Goal: Information Seeking & Learning: Check status

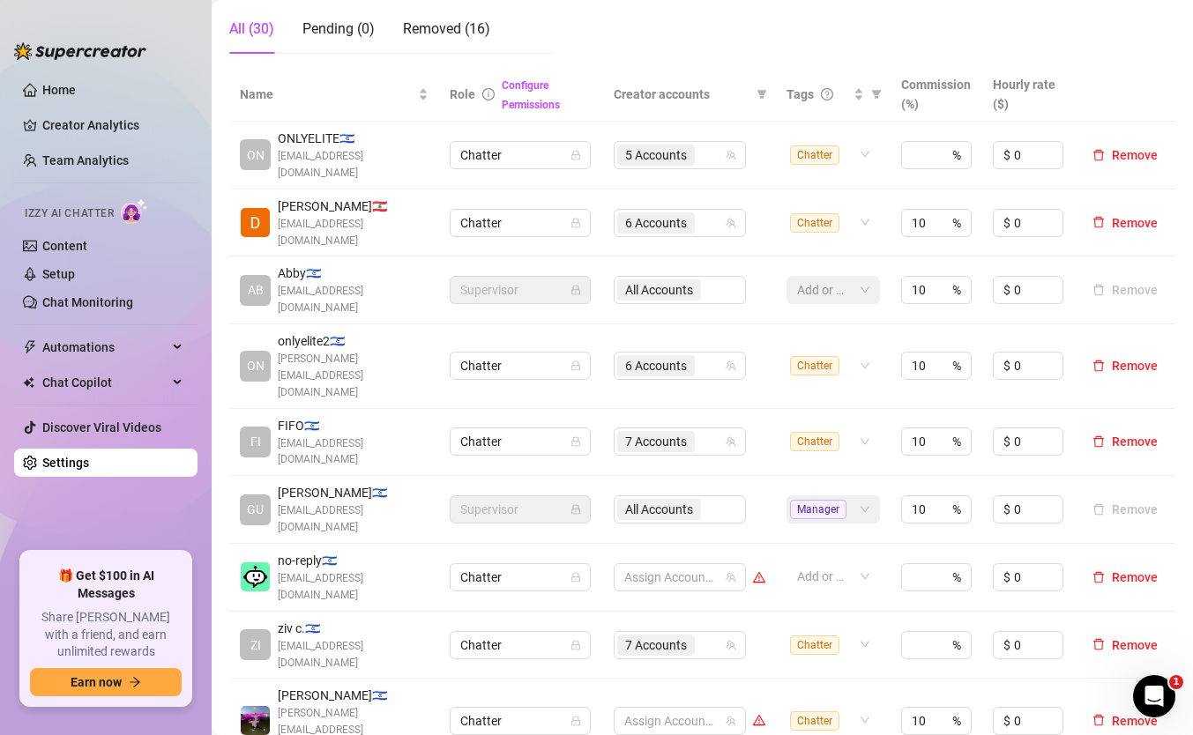
scroll to position [331, 0]
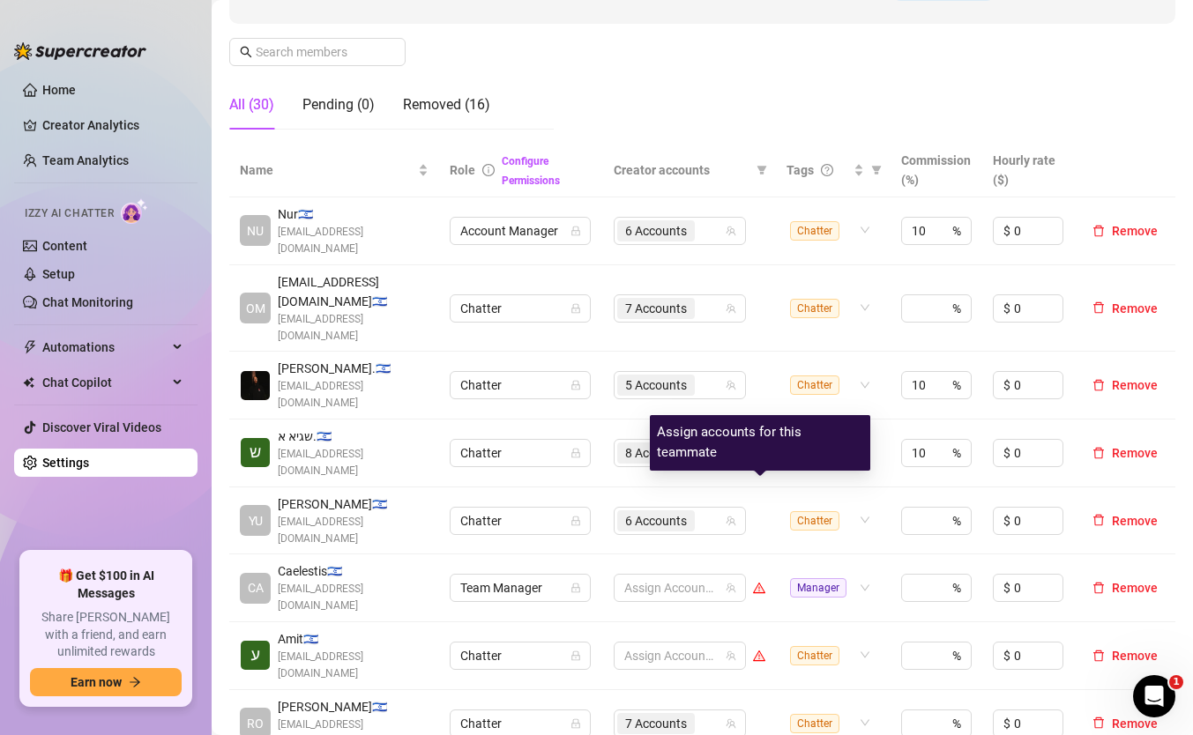
scroll to position [273, 0]
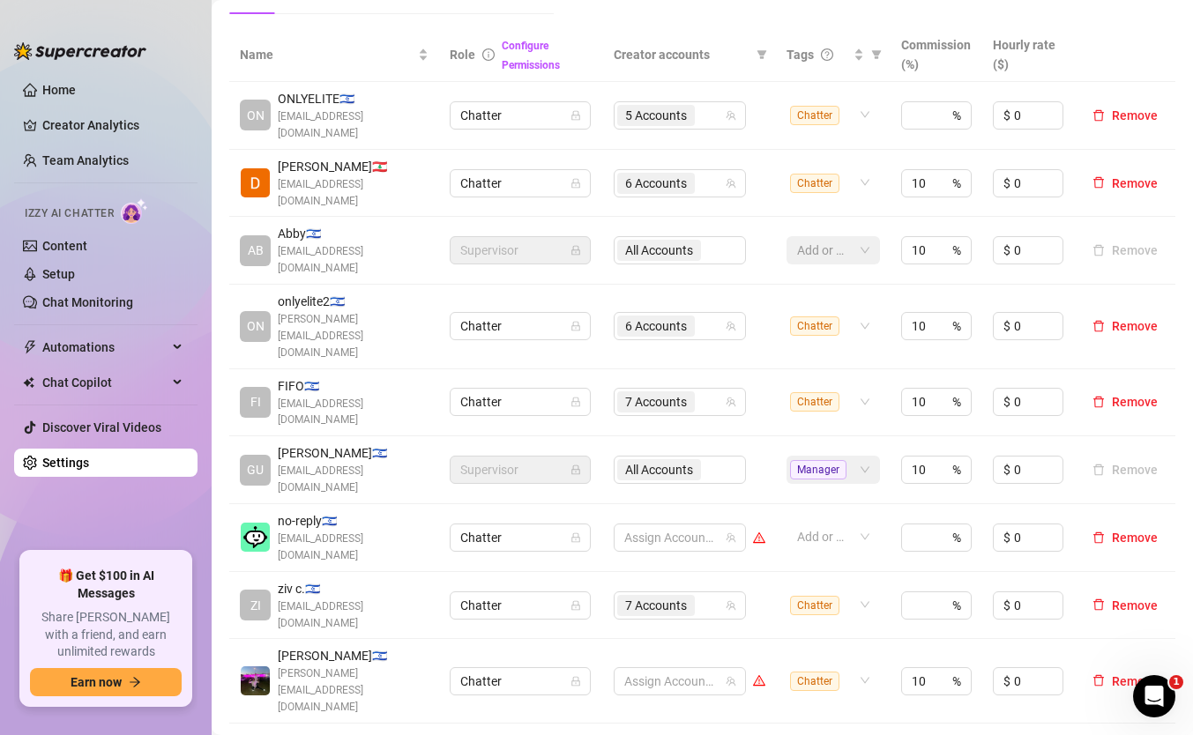
scroll to position [378, 0]
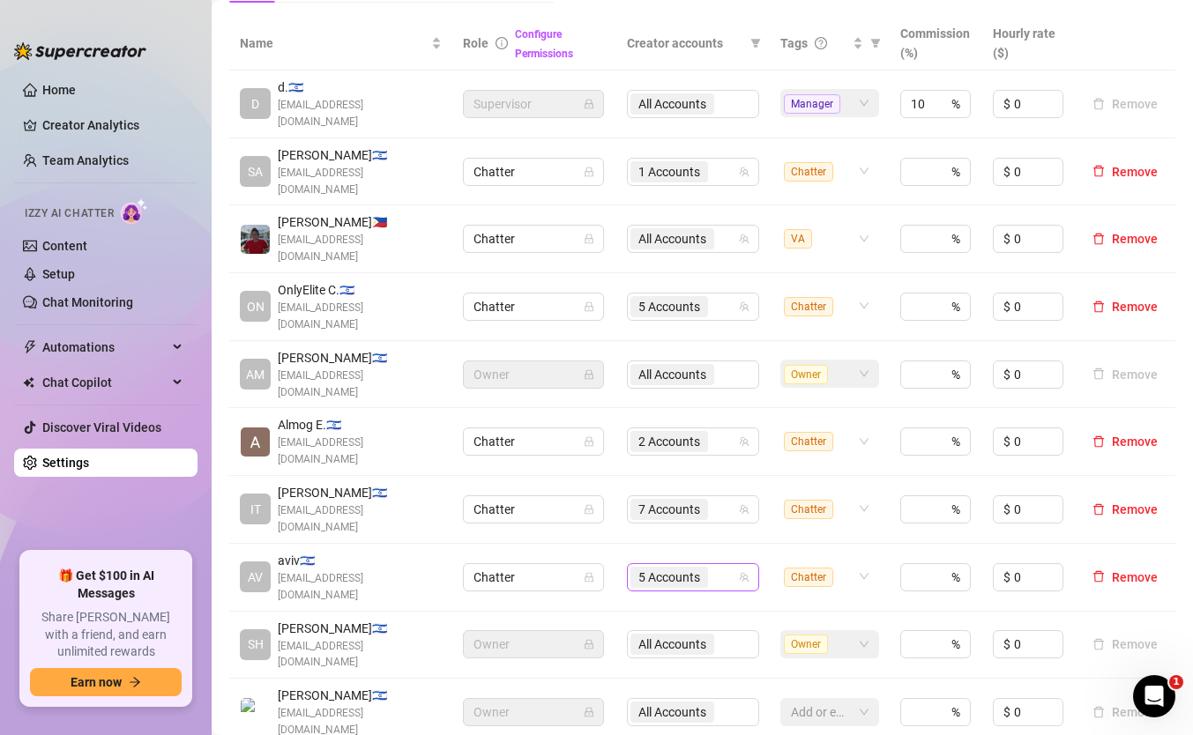
click at [715, 567] on input "search" at bounding box center [713, 577] width 4 height 21
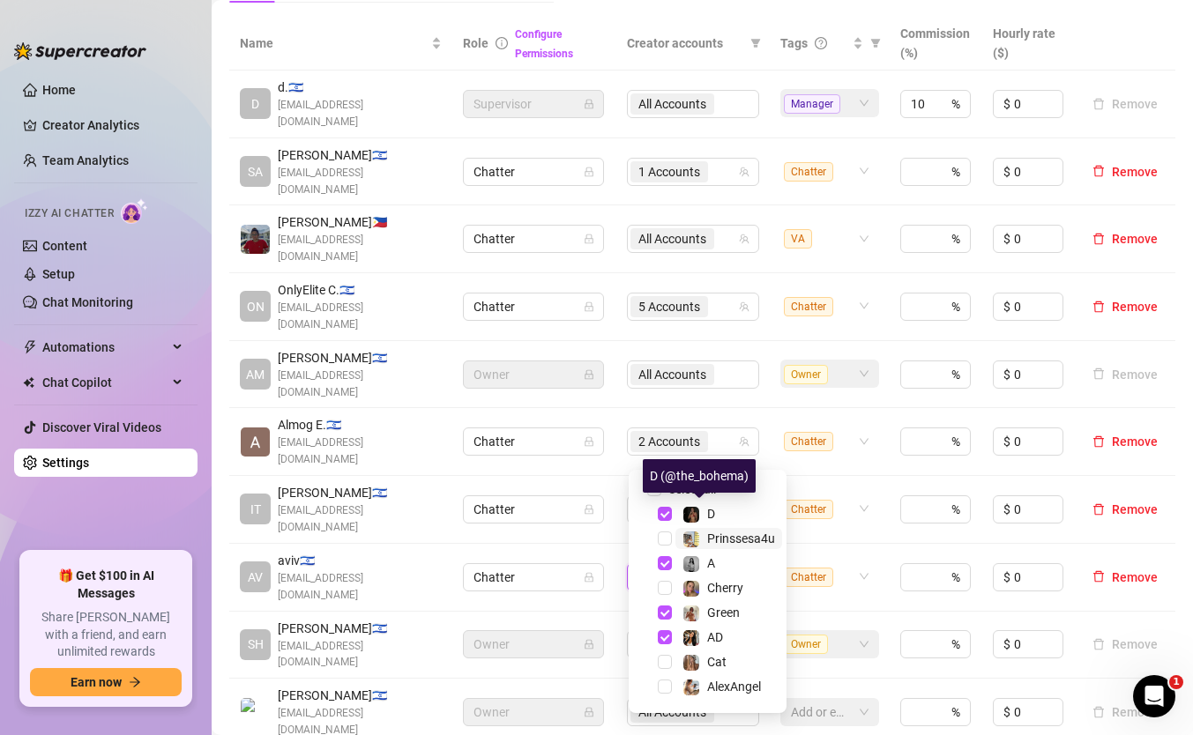
click at [703, 535] on div "Prinssesa4u" at bounding box center [728, 538] width 93 height 21
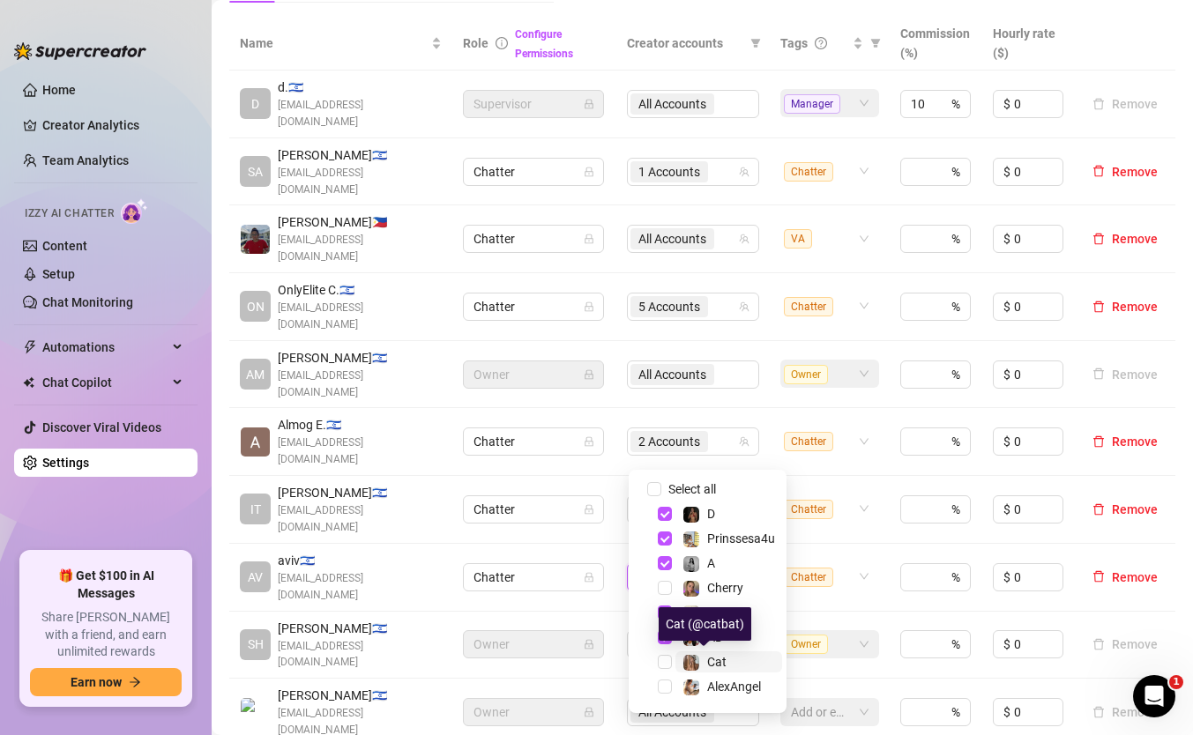
click at [683, 665] on img at bounding box center [691, 663] width 16 height 16
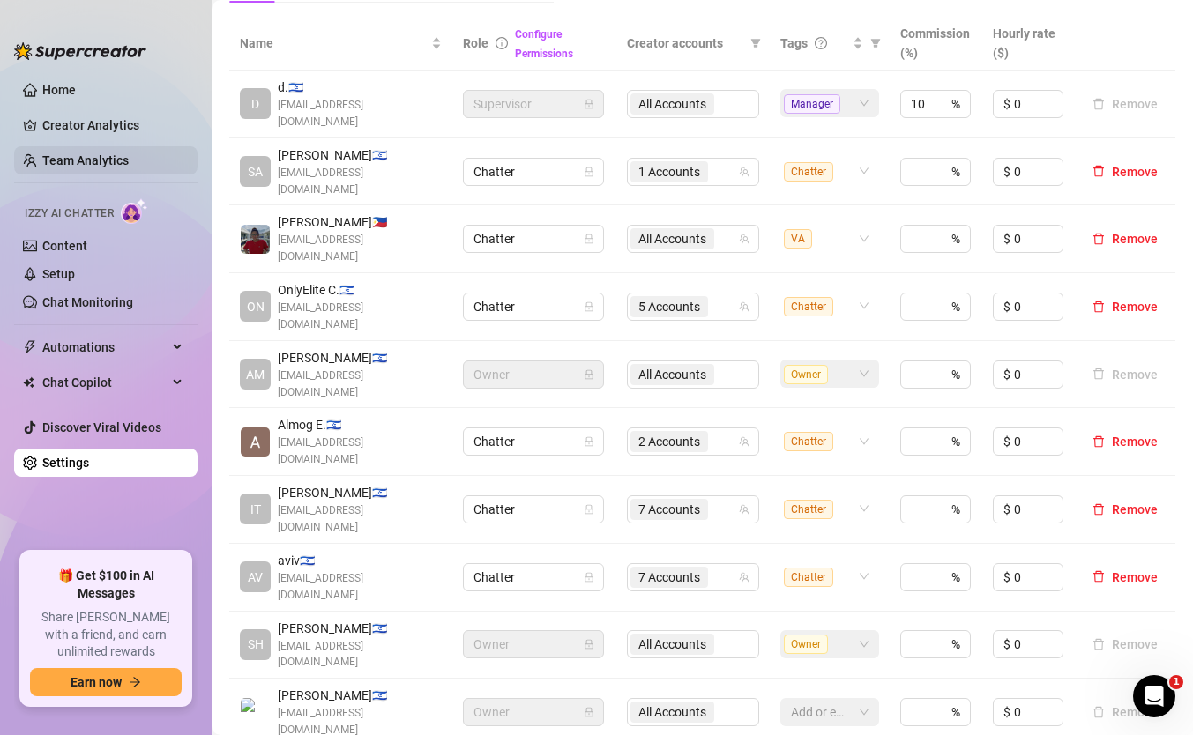
click at [117, 153] on link "Team Analytics" at bounding box center [85, 160] width 86 height 14
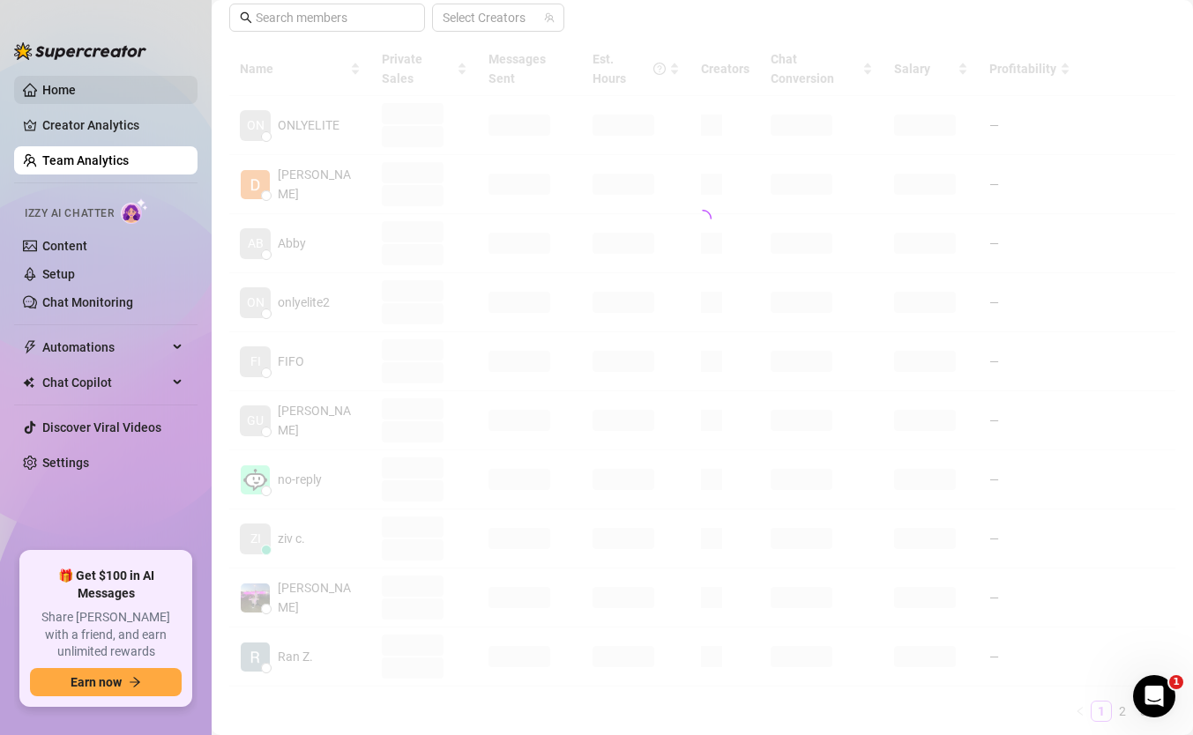
click at [76, 83] on link "Home" at bounding box center [58, 90] width 33 height 14
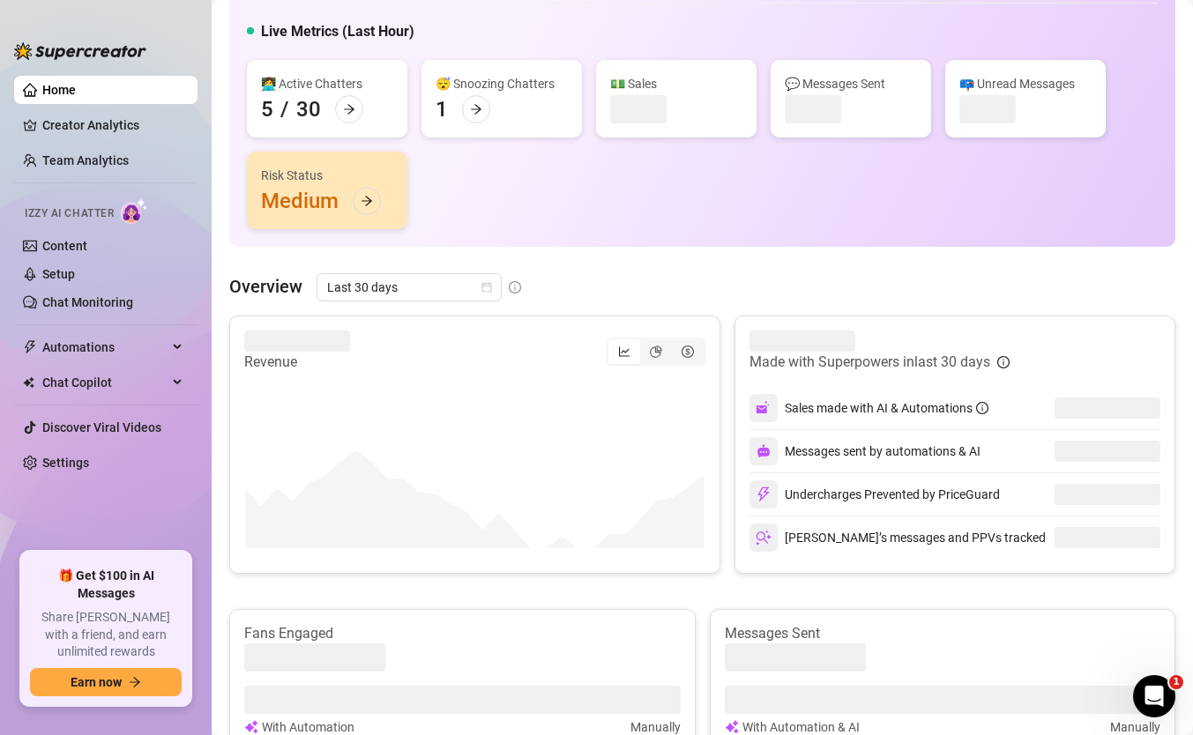
scroll to position [95, 0]
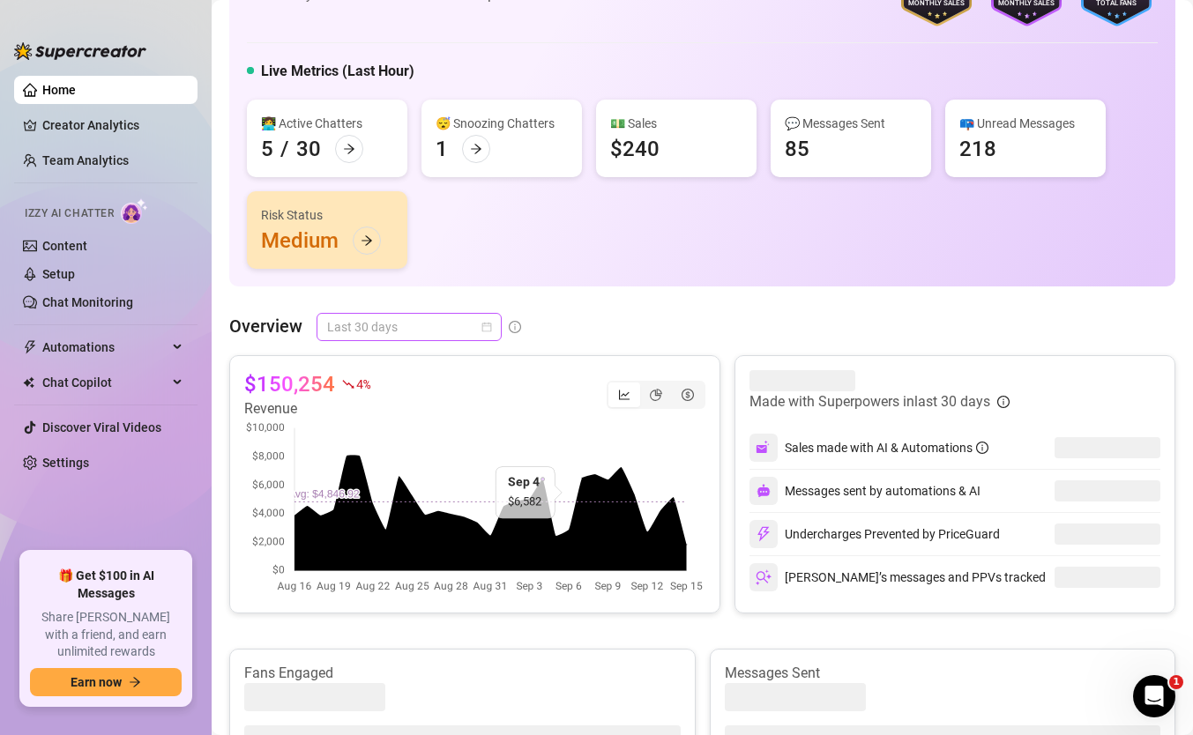
click at [457, 316] on span "Last 30 days" at bounding box center [409, 327] width 164 height 26
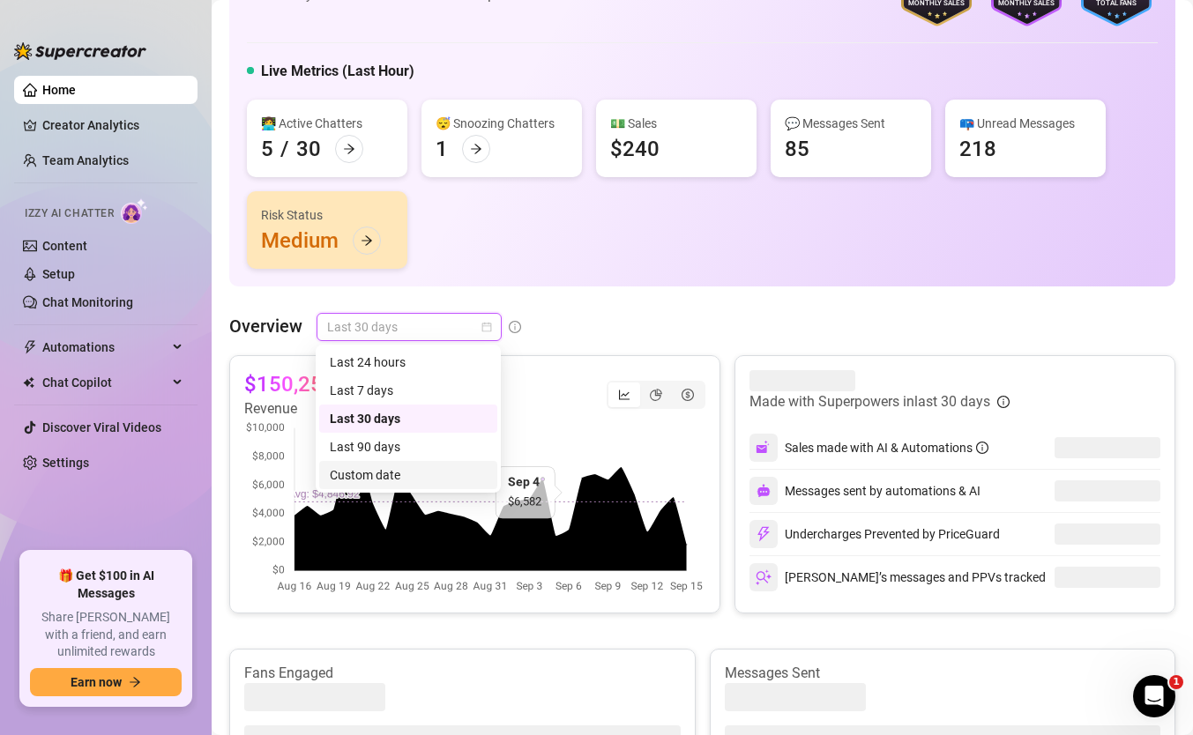
click at [422, 471] on div "Custom date" at bounding box center [408, 474] width 157 height 19
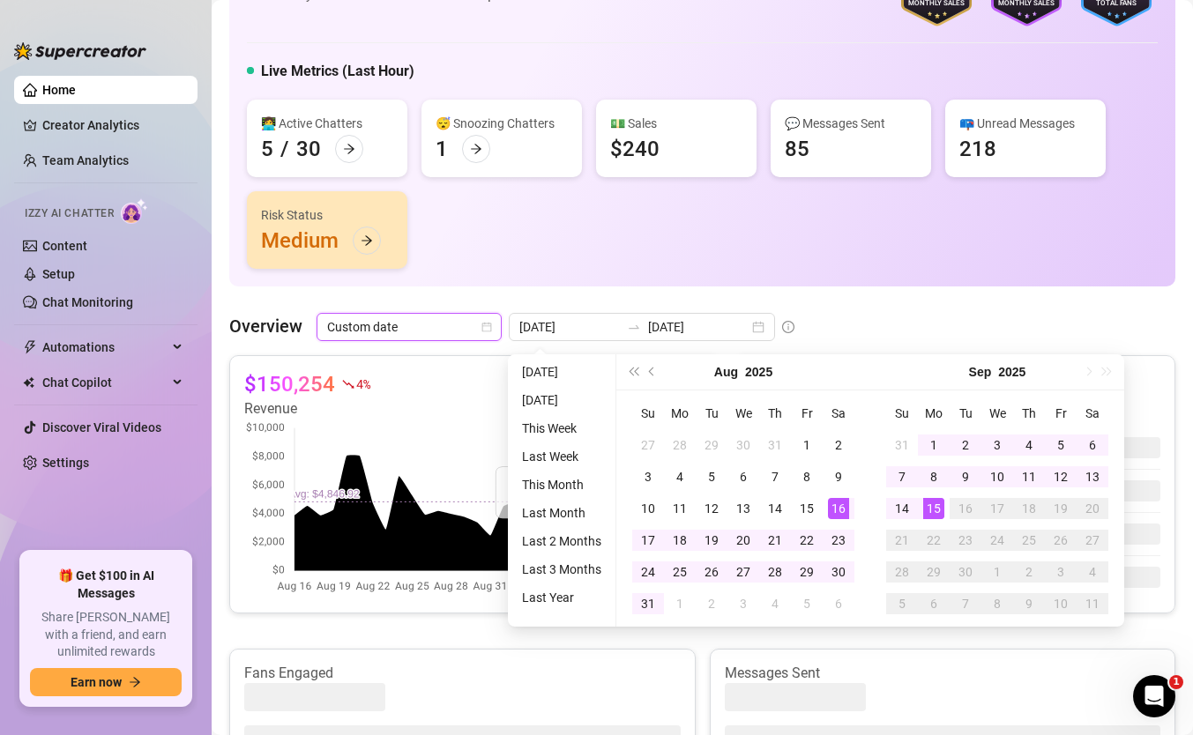
type input "[DATE]"
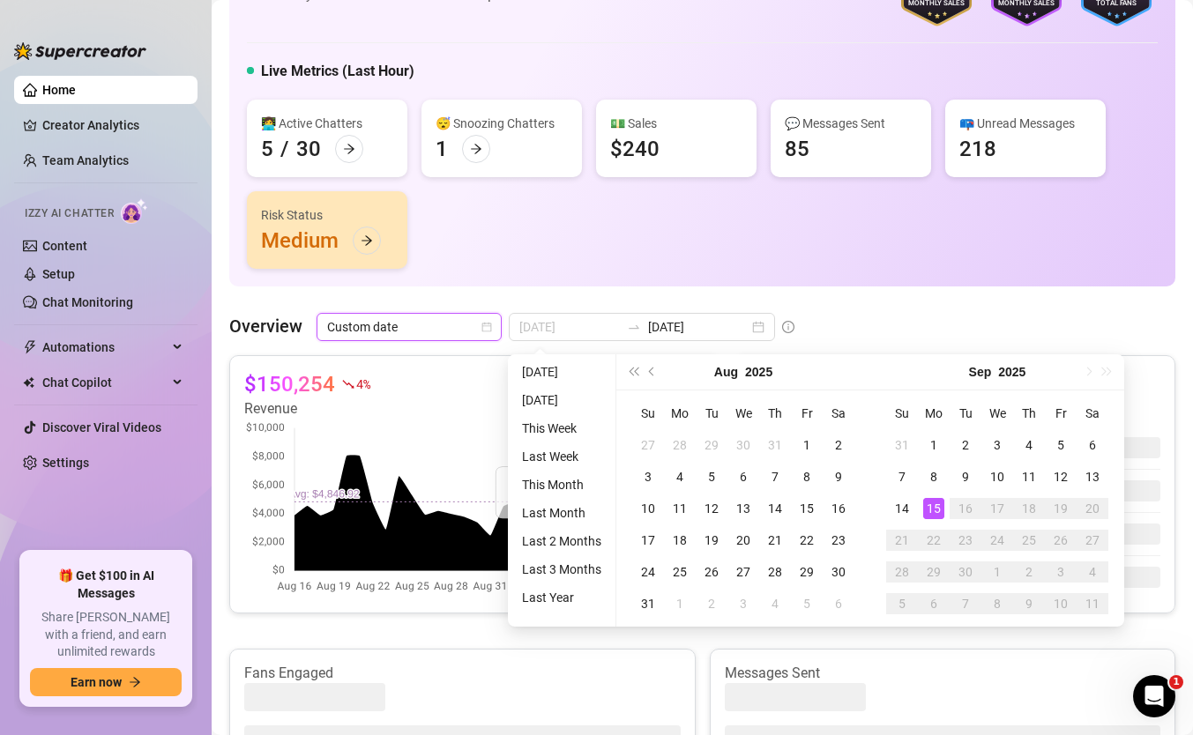
click at [929, 502] on div "15" at bounding box center [933, 508] width 21 height 21
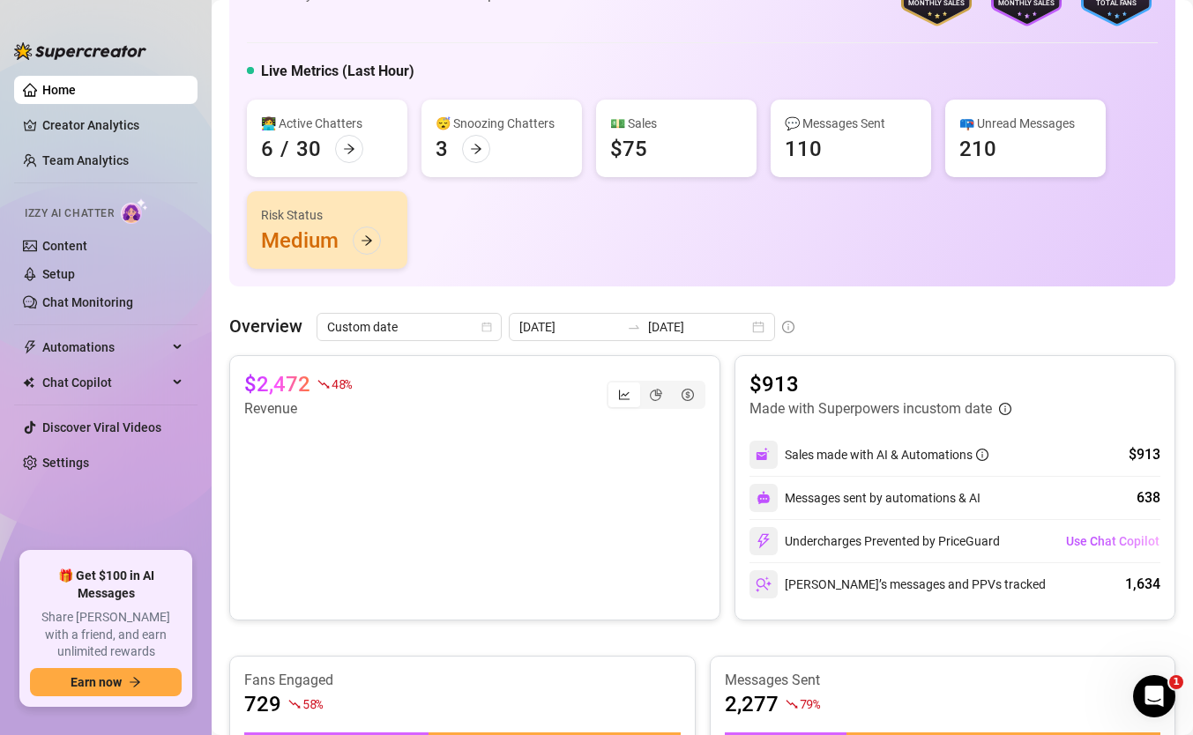
scroll to position [0, 0]
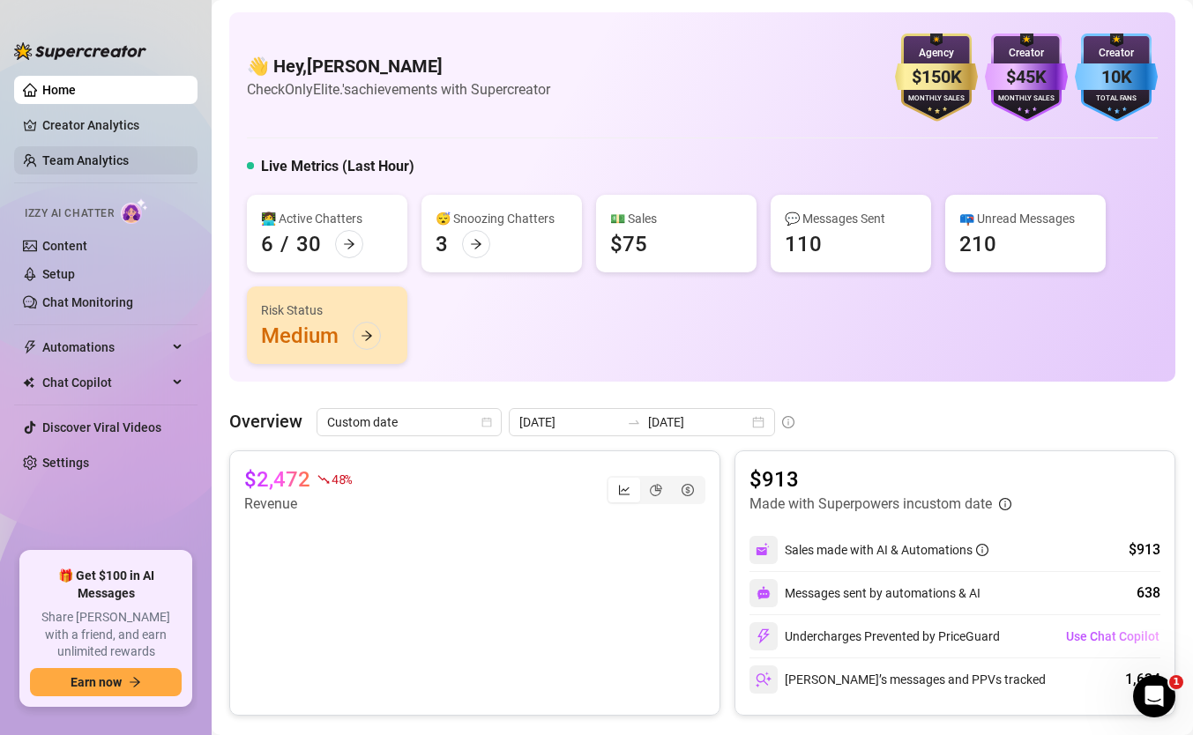
click at [81, 158] on link "Team Analytics" at bounding box center [85, 160] width 86 height 14
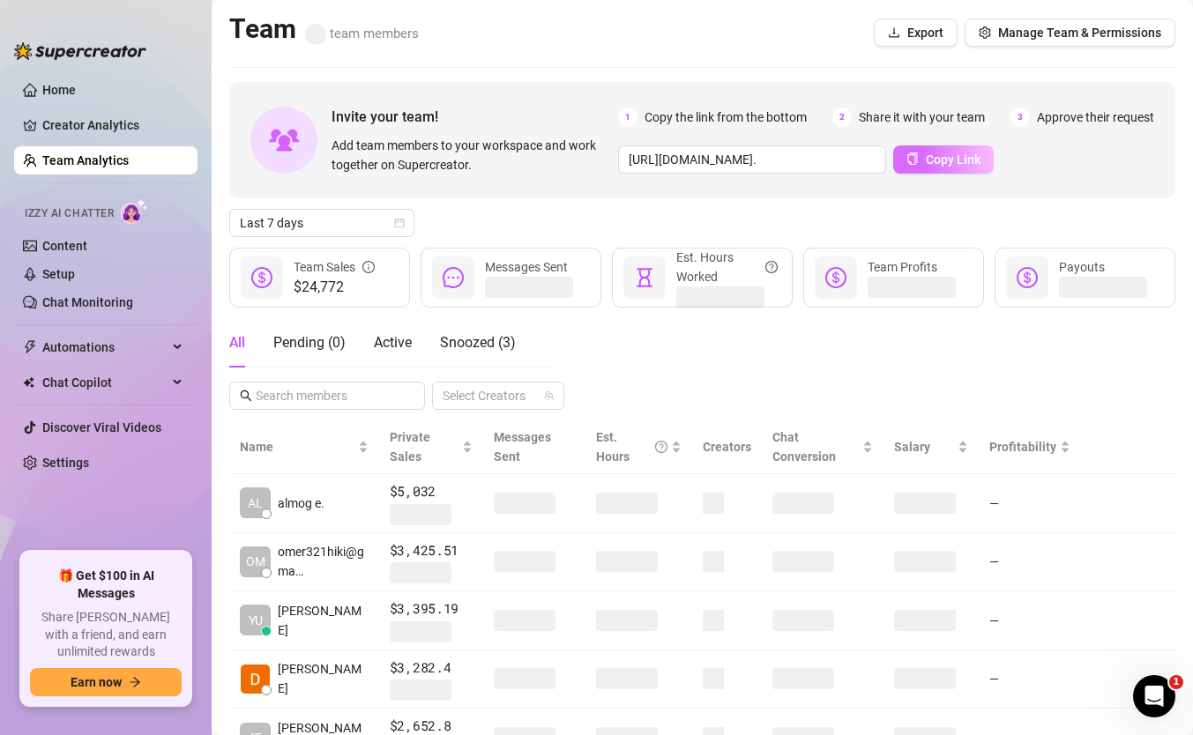
click at [917, 153] on icon "copy" at bounding box center [913, 159] width 10 height 12
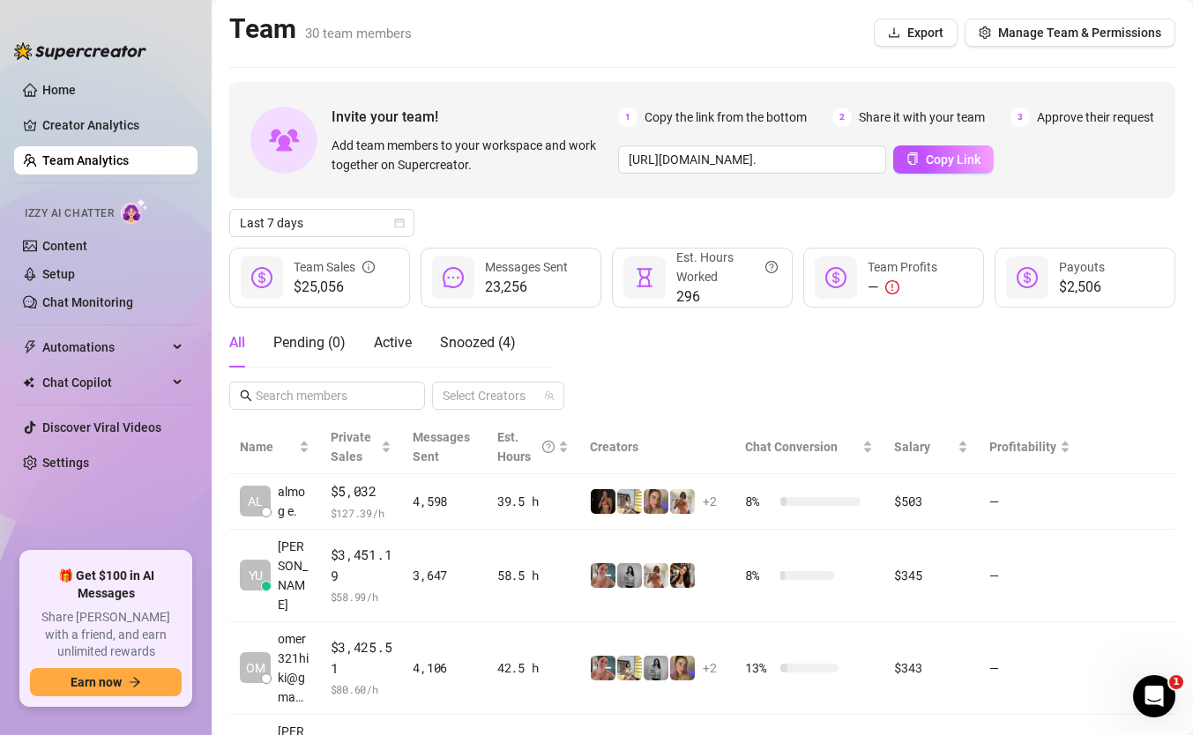
click at [294, 205] on div "Invite your team! Add team members to your workspace and work together on Super…" at bounding box center [702, 672] width 946 height 1180
click at [294, 227] on span "Last 7 days" at bounding box center [322, 223] width 164 height 26
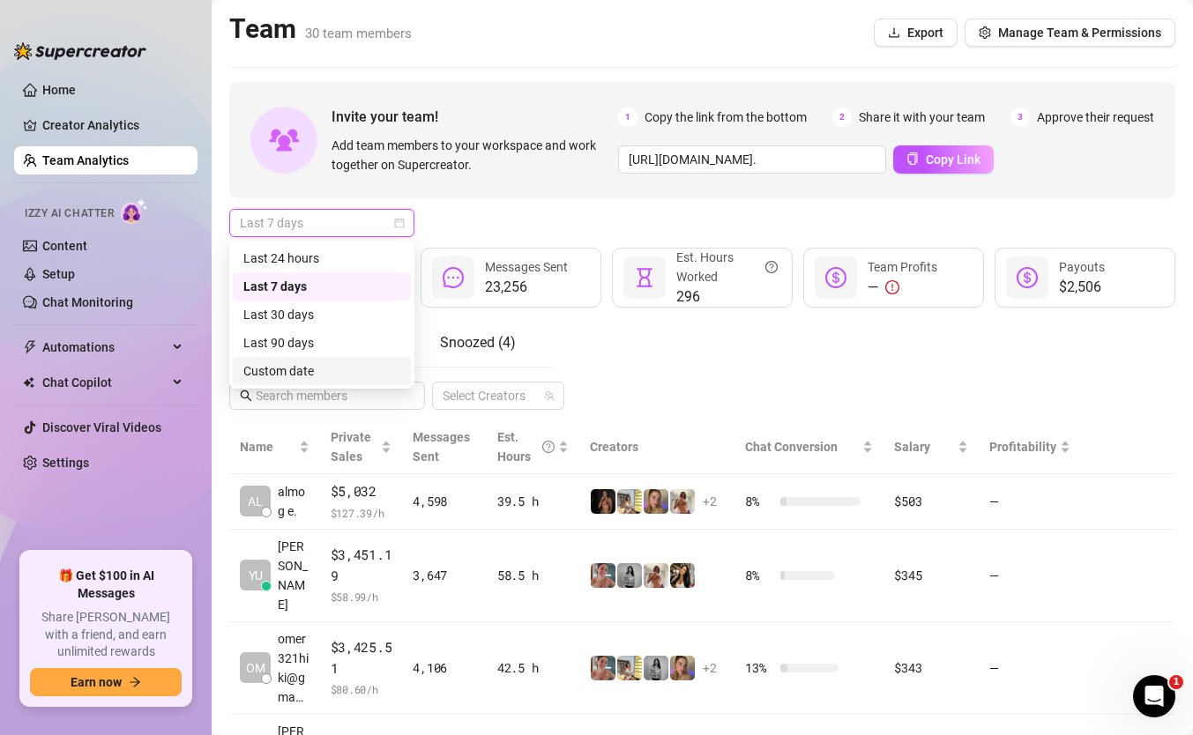
click at [620, 381] on div "All Pending ( 0 ) Active Snoozed ( 4 ) Select Creators" at bounding box center [702, 364] width 946 height 92
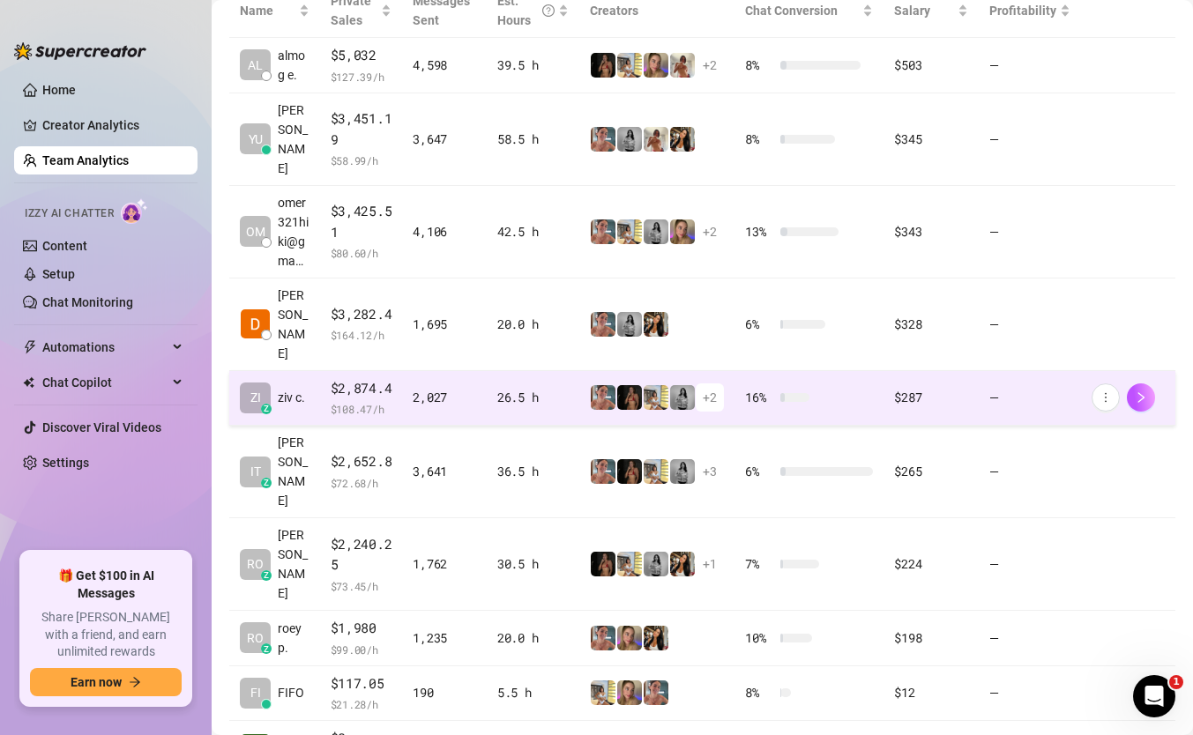
scroll to position [450, 0]
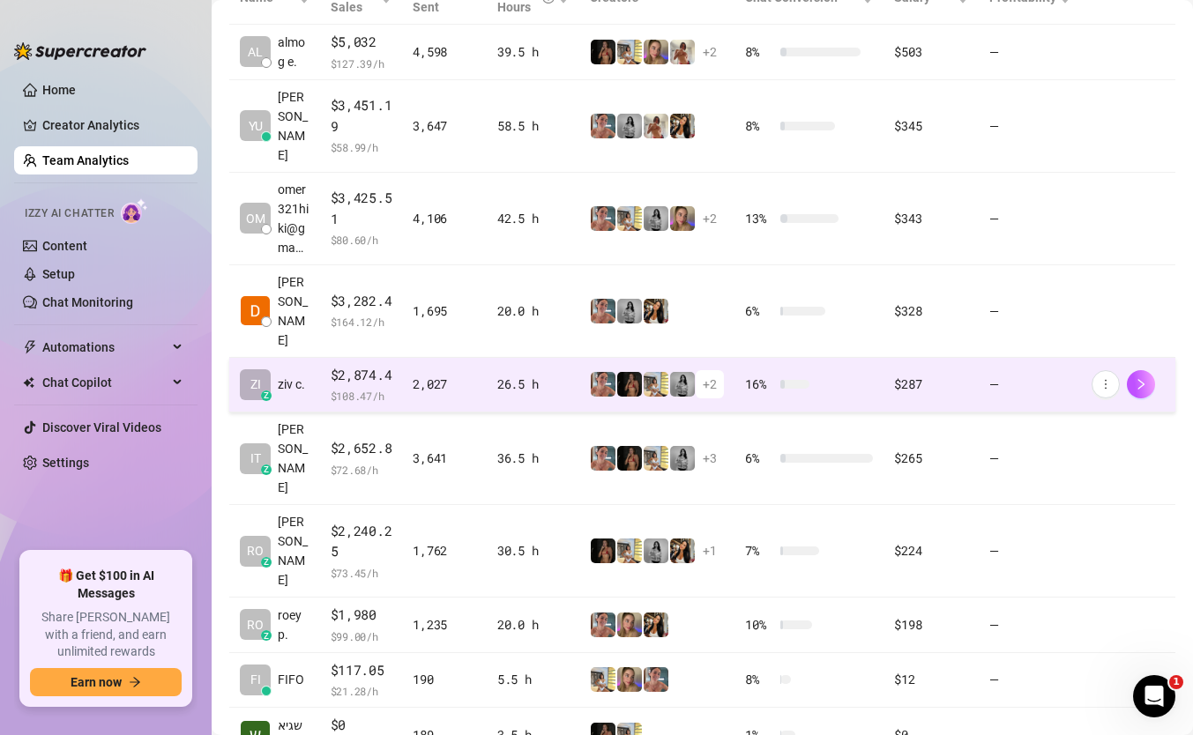
click at [351, 365] on span "$2,874.4" at bounding box center [362, 375] width 62 height 21
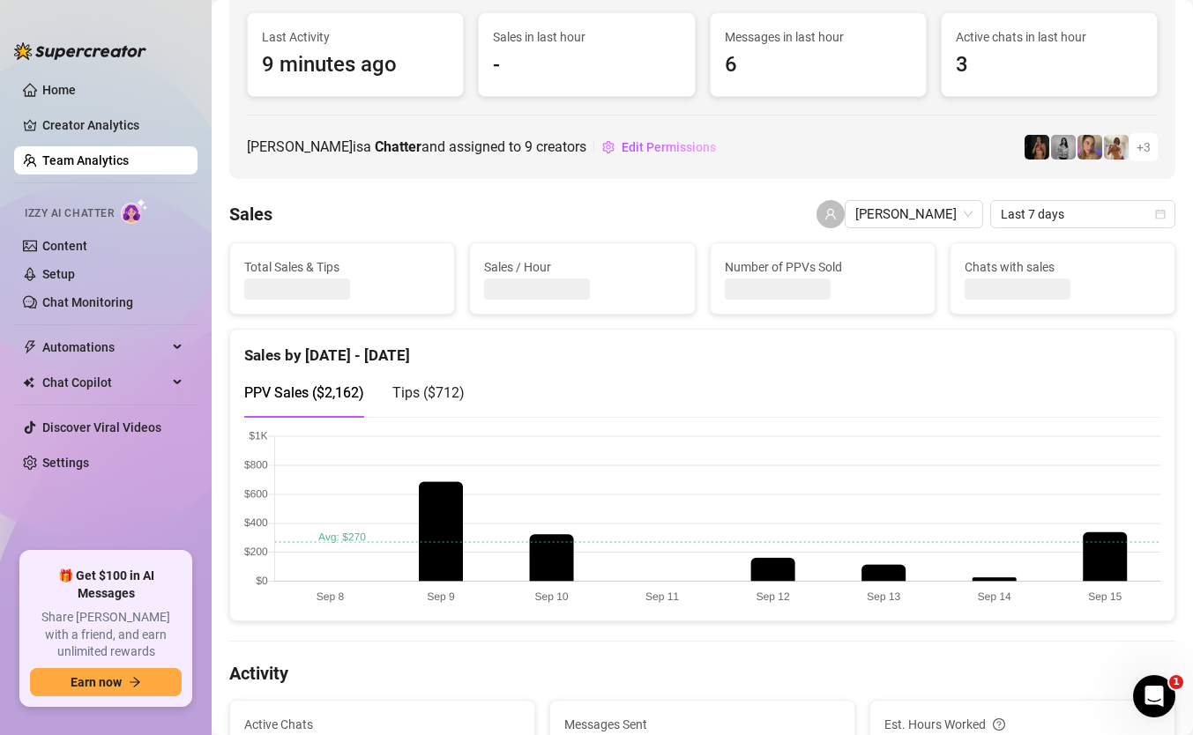
scroll to position [104, 0]
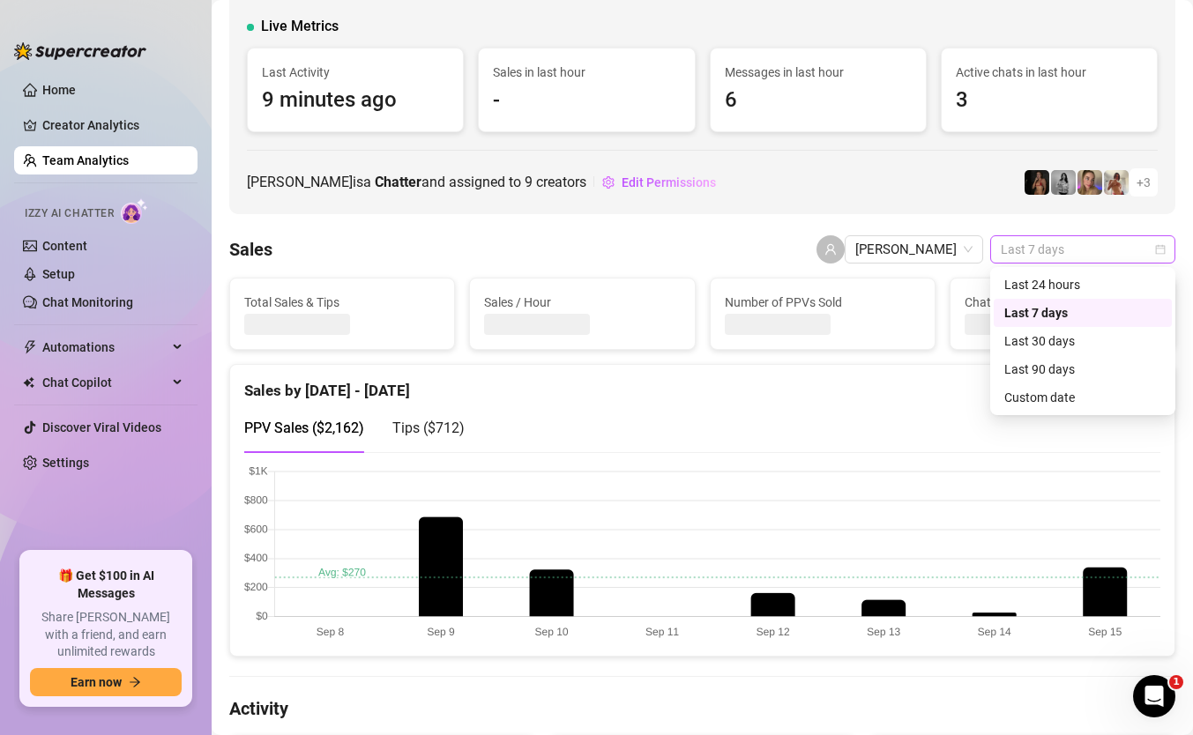
click at [1021, 246] on span "Last 7 days" at bounding box center [1083, 249] width 164 height 26
click at [1022, 395] on div "Custom date" at bounding box center [1082, 397] width 157 height 19
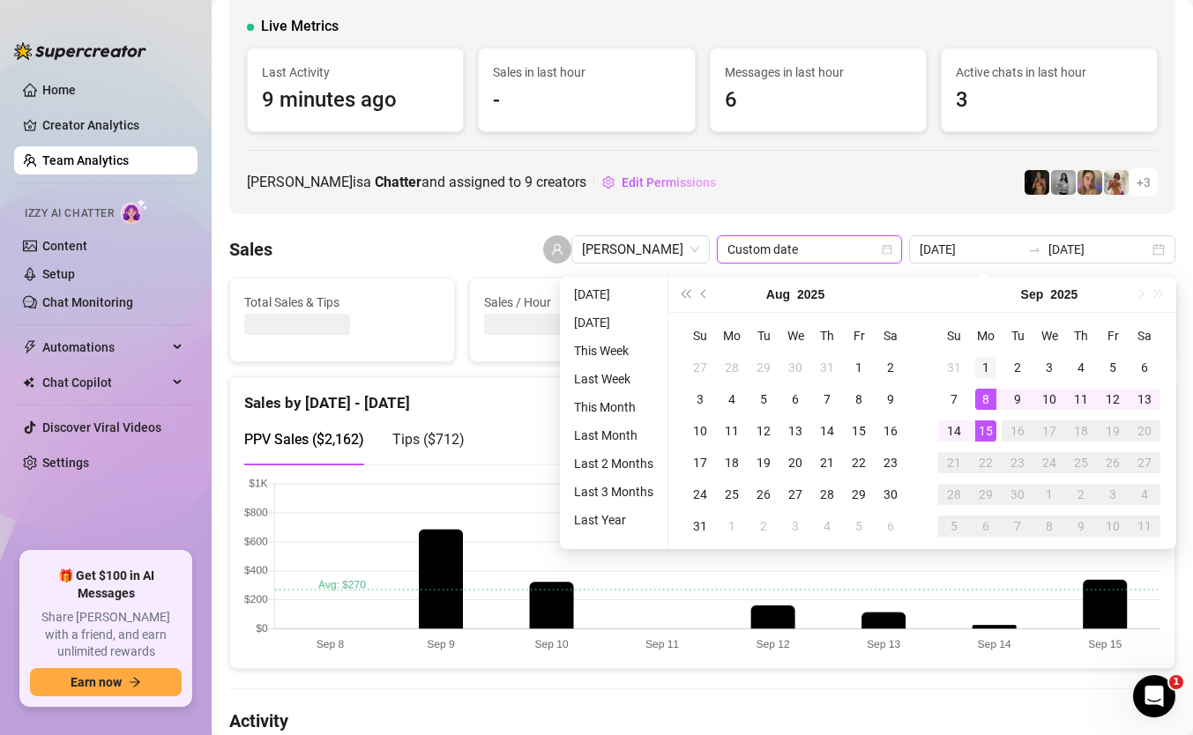
type input "[DATE]"
click at [989, 366] on div "1" at bounding box center [985, 367] width 21 height 21
type input "[DATE]"
click at [986, 426] on div "15" at bounding box center [985, 430] width 21 height 21
type input "[DATE]"
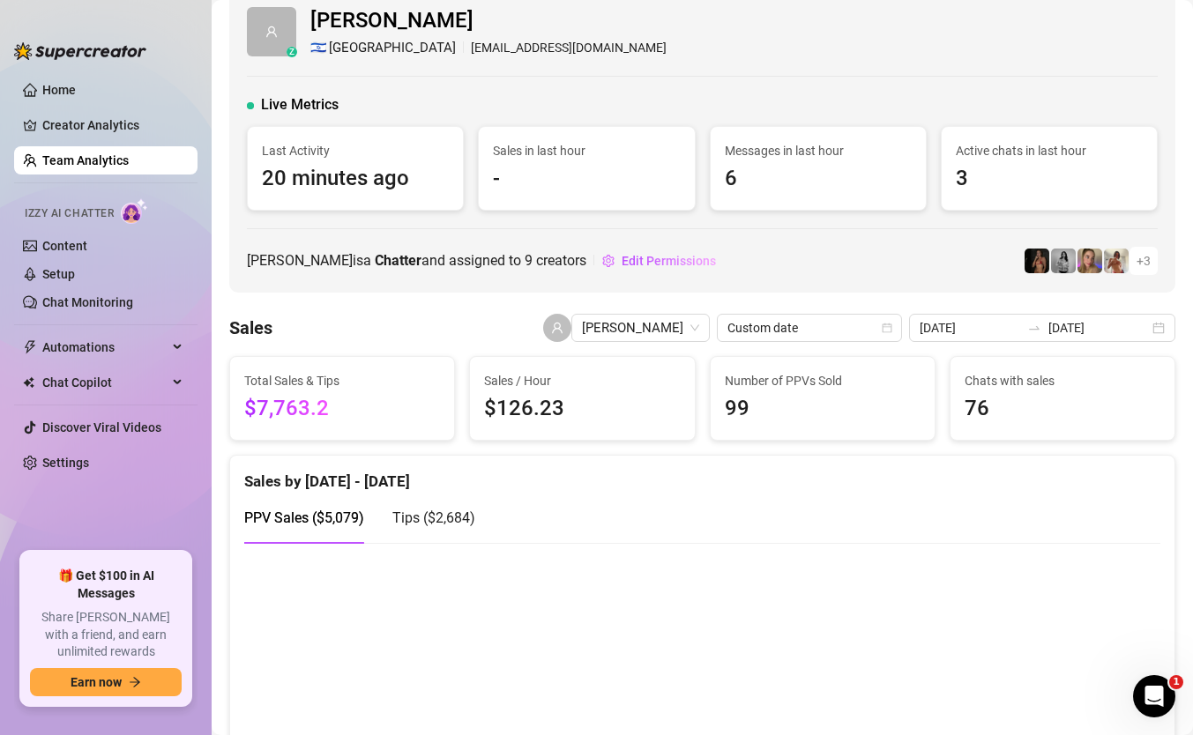
scroll to position [18, 0]
